Goal: Obtain resource: Download file/media

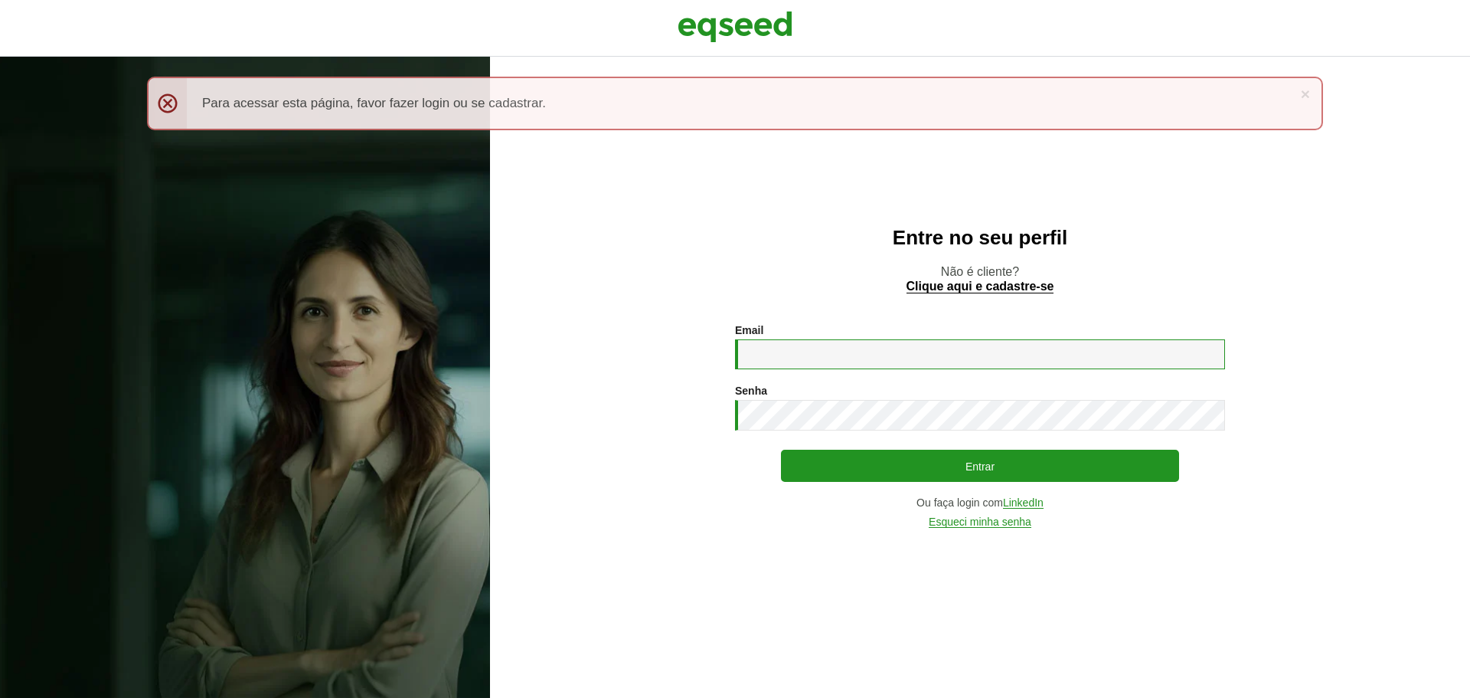
click at [861, 361] on input "Email *" at bounding box center [980, 354] width 490 height 30
type input "**********"
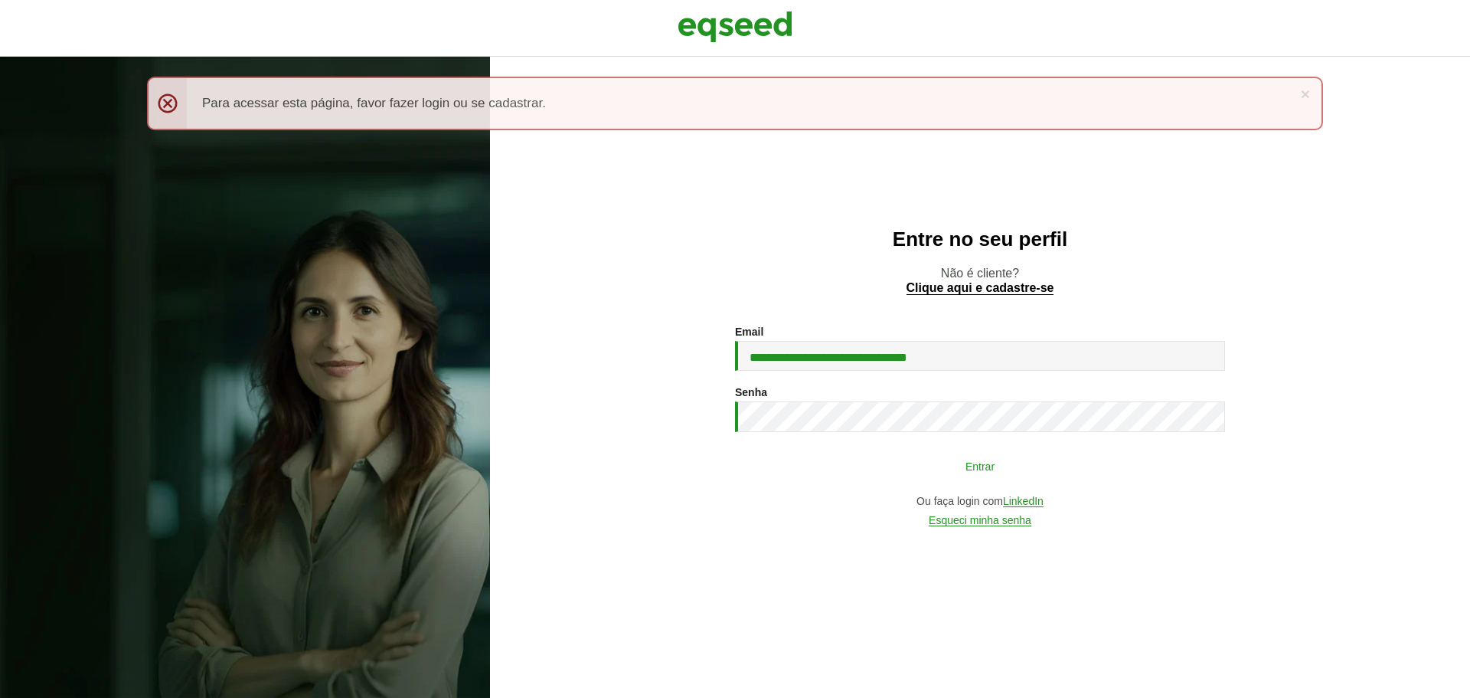
click at [912, 461] on button "Entrar" at bounding box center [980, 465] width 398 height 29
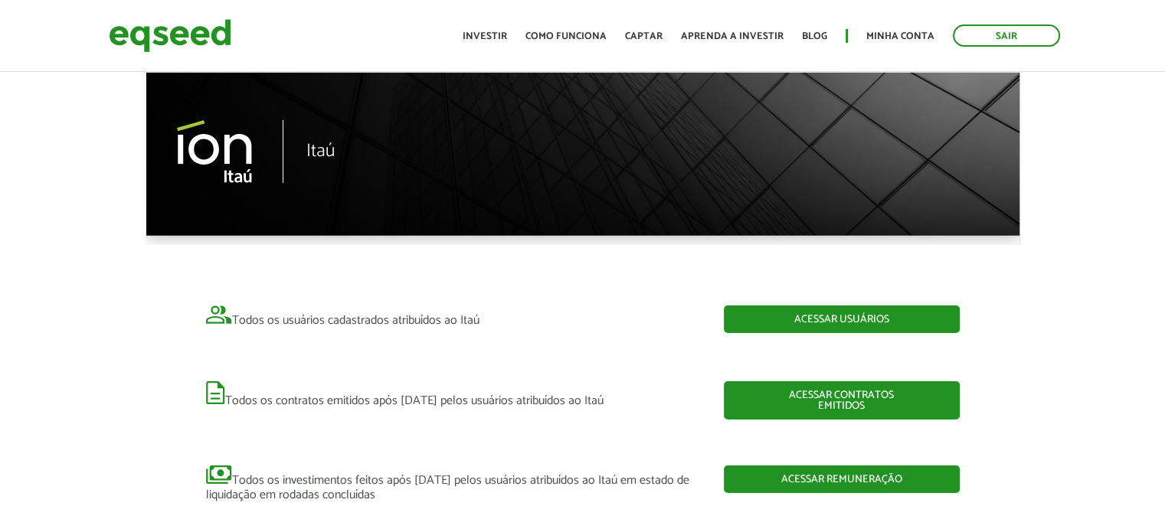
scroll to position [77, 0]
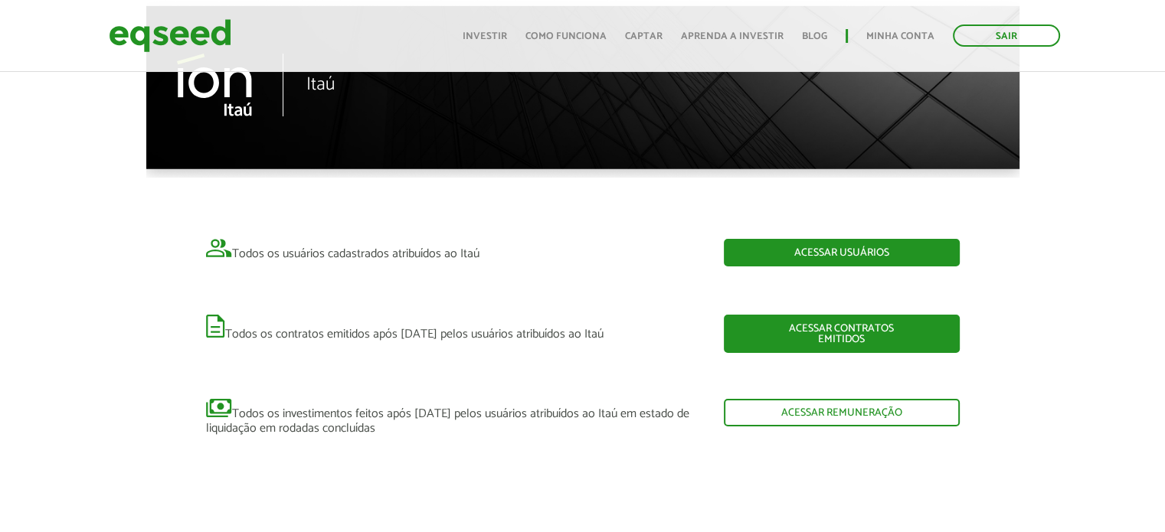
click at [793, 413] on link "Acessar remuneração" at bounding box center [842, 413] width 236 height 28
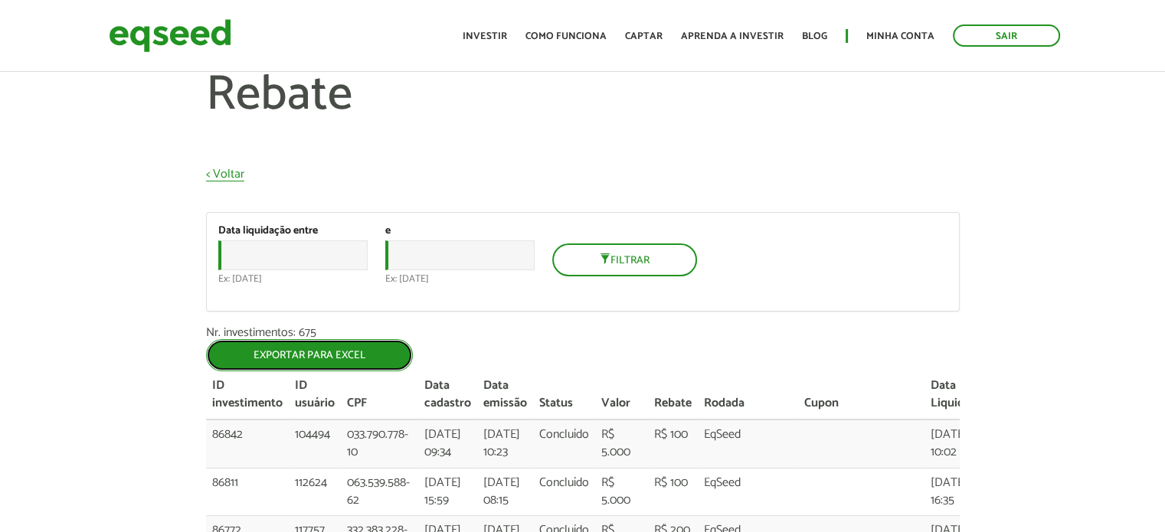
click at [291, 359] on link "Exportar para Excel" at bounding box center [309, 355] width 207 height 32
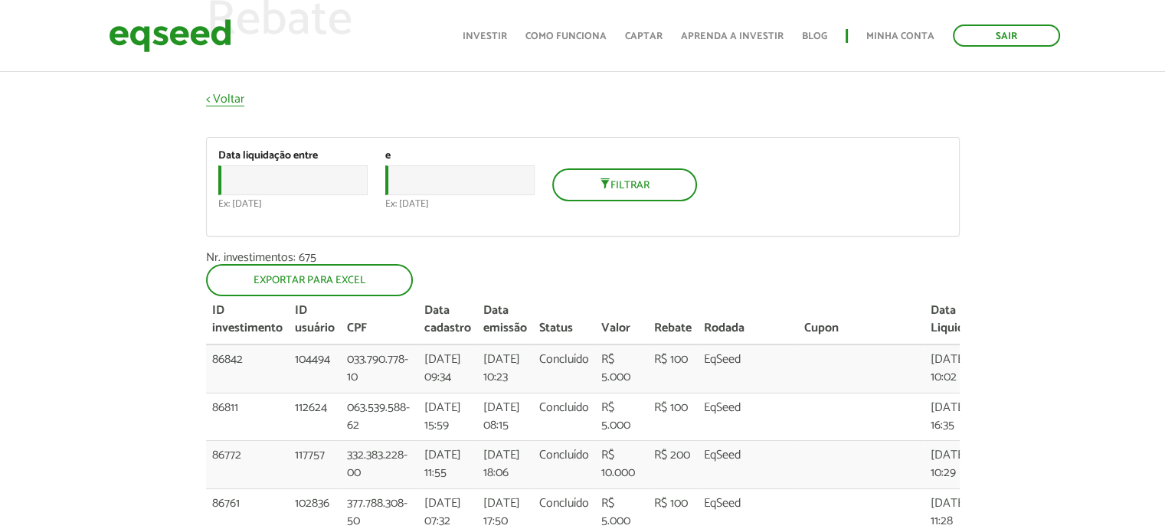
scroll to position [76, 0]
